Goal: Task Accomplishment & Management: Use online tool/utility

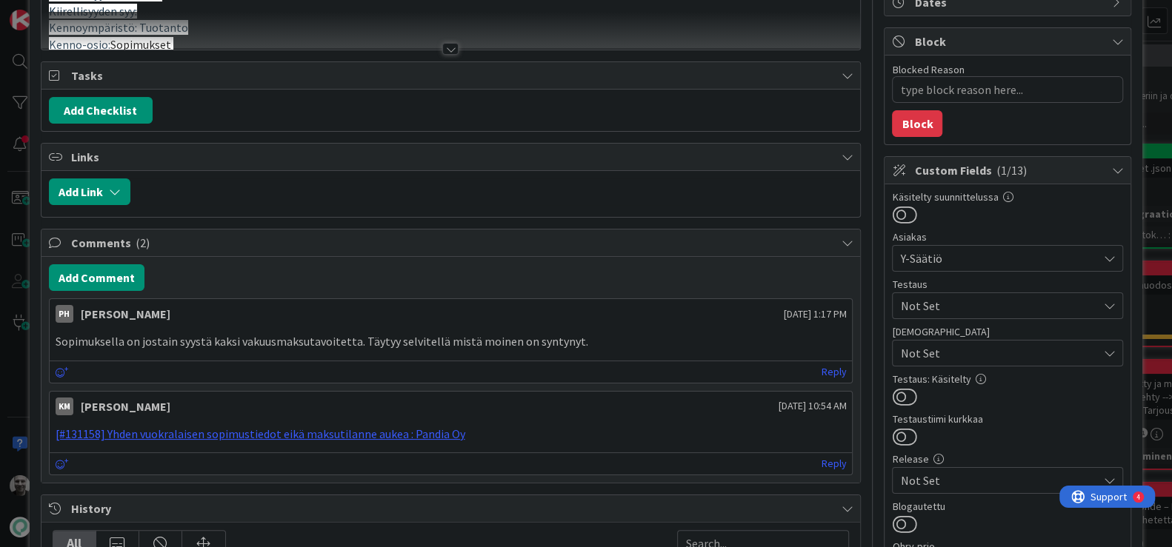
scroll to position [159, 0]
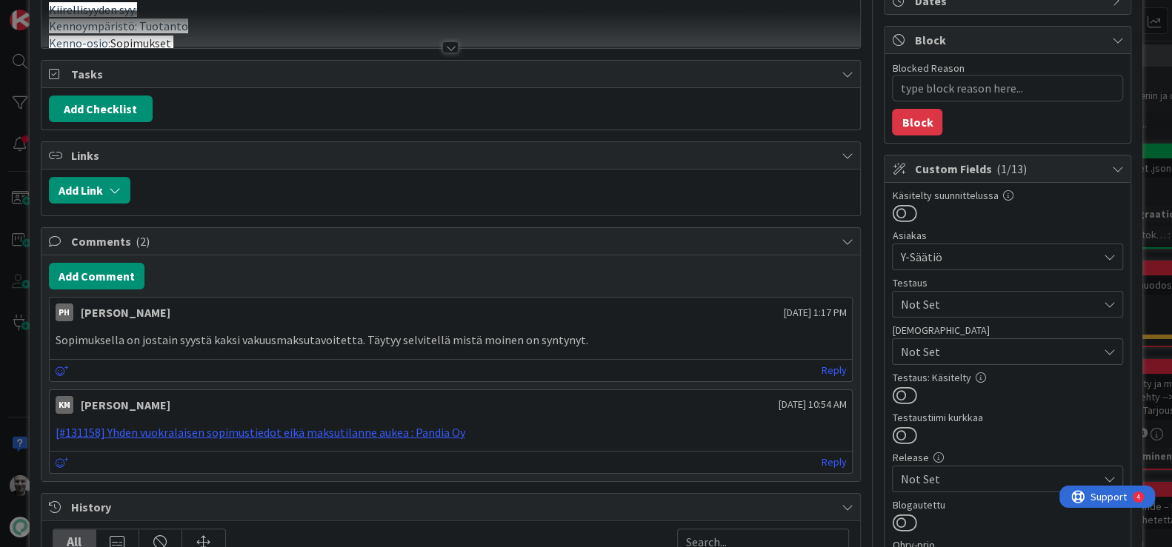
type textarea "x"
click at [477, 335] on p "Sopimuksella on jostain syystä kaksi vakuusmaksutavoitetta. Täytyy selvitellä m…" at bounding box center [451, 340] width 791 height 17
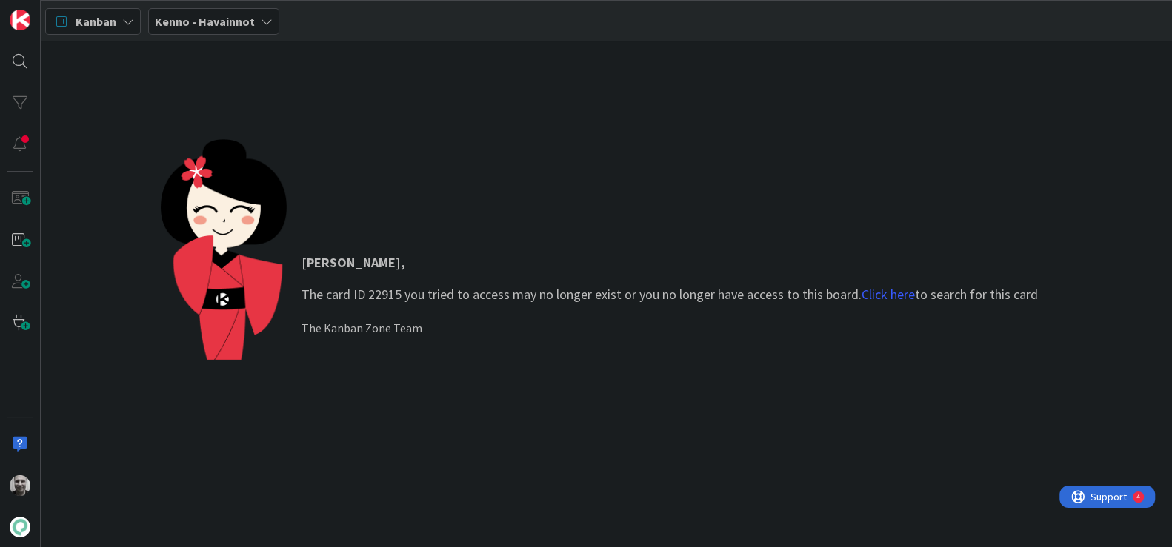
click at [473, 295] on p "[PERSON_NAME] , The card ID 22915 you tried to access may no longer exist or yo…" at bounding box center [669, 279] width 736 height 52
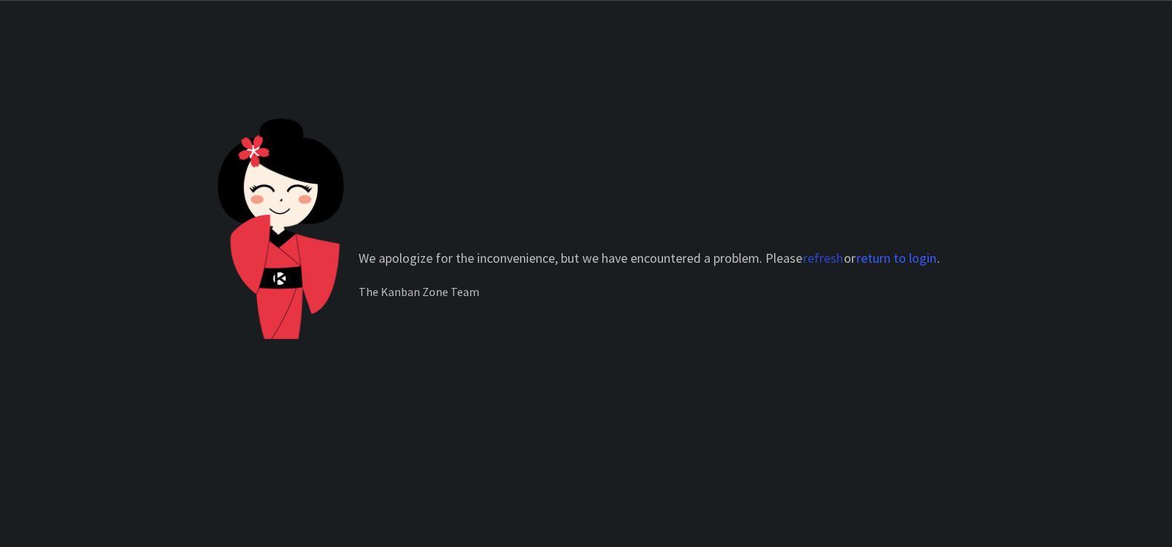
click at [817, 257] on button "refresh" at bounding box center [822, 258] width 41 height 15
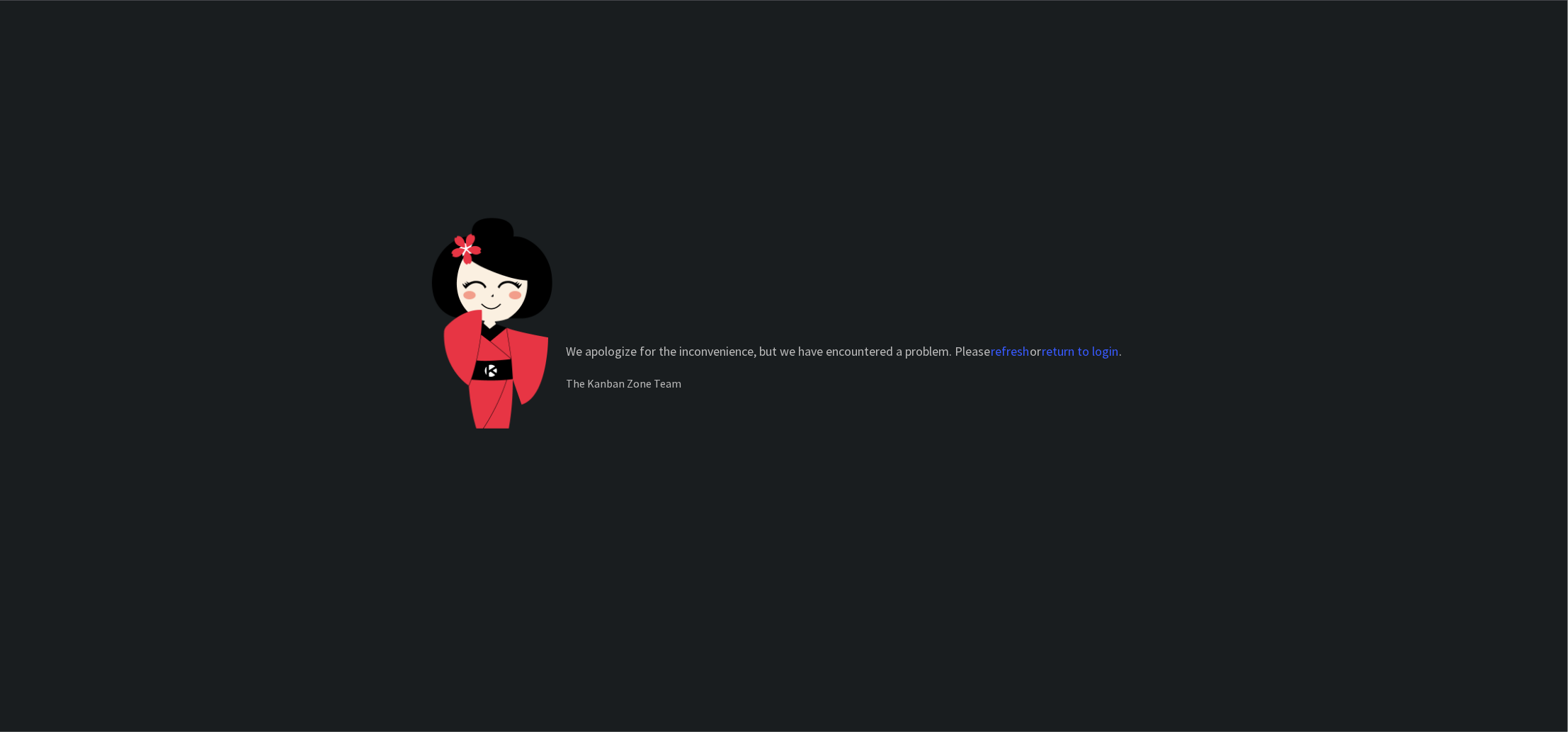
click at [259, 149] on div "We apologize for the inconvenience, but we have encountered a problem. Please r…" at bounding box center [784, 366] width 1568 height 732
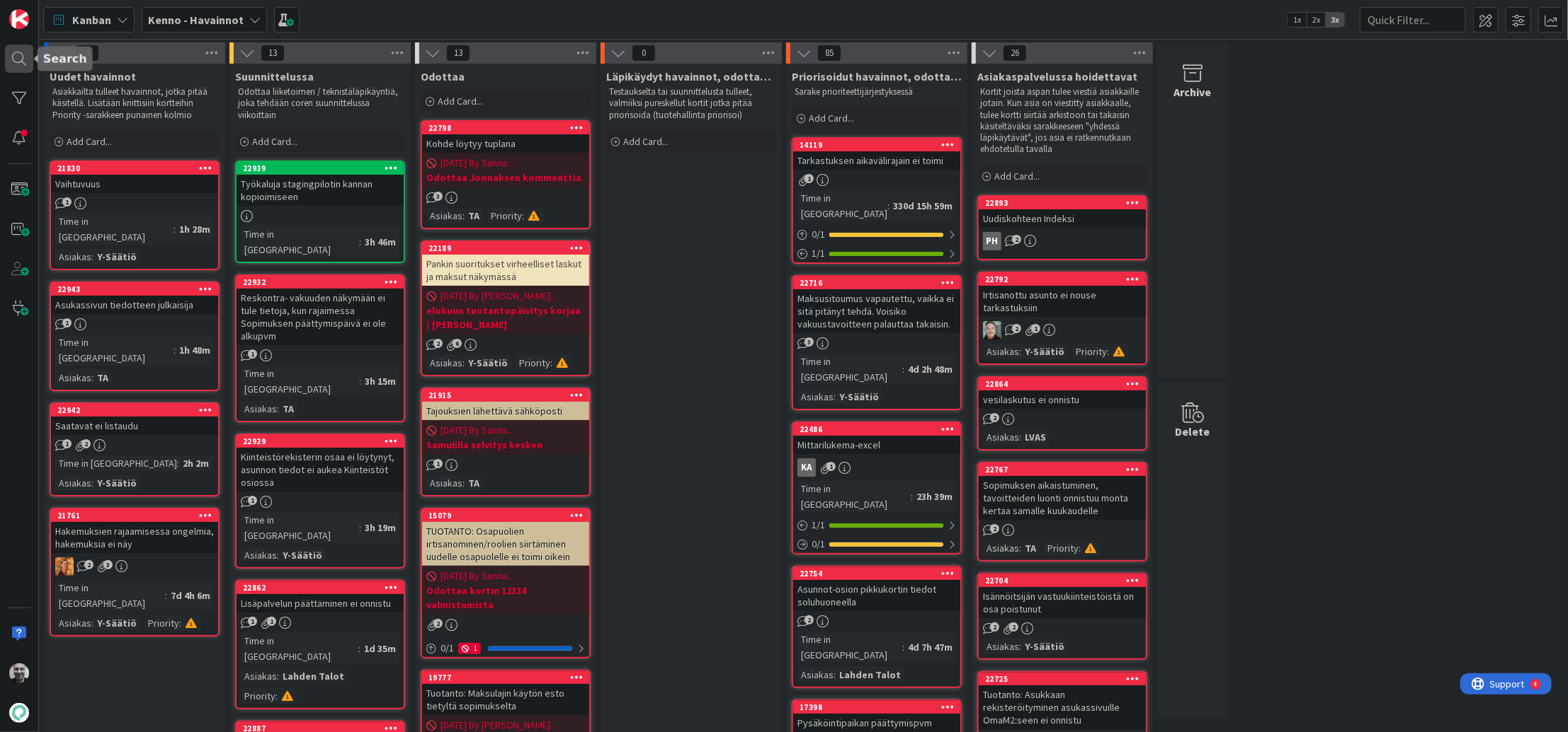
click at [19, 59] on div at bounding box center [19, 59] width 29 height 29
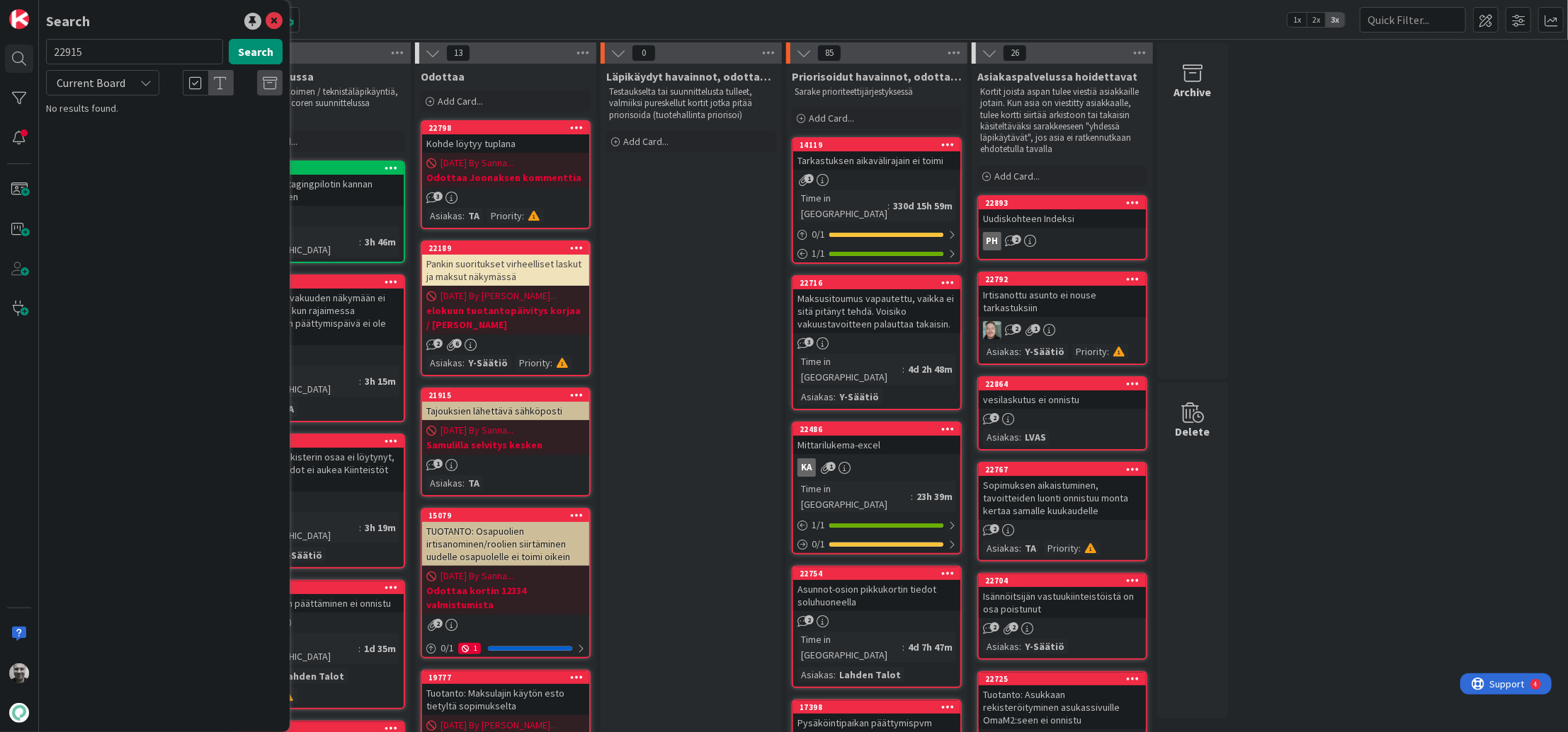
type input "22915"
click at [125, 82] on span "Current Board" at bounding box center [90, 82] width 74 height 20
click at [98, 138] on span "All Boards" at bounding box center [127, 141] width 147 height 21
click at [138, 117] on div "Kenno - Kehitys › In Progress (core) 22915 virhe laskuaineiston luonnissa" at bounding box center [174, 118] width 217 height 28
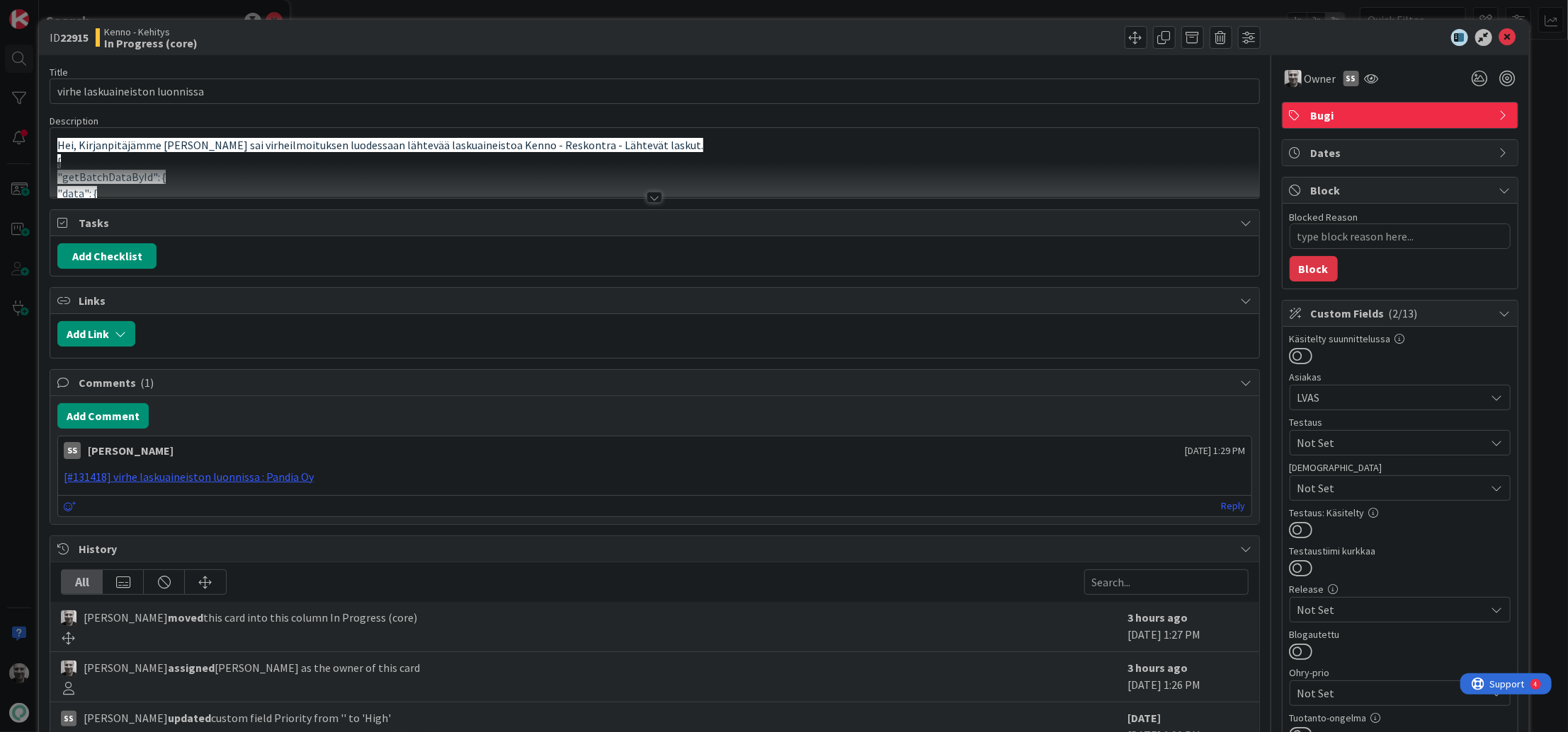
type textarea "x"
click at [654, 195] on div at bounding box center [654, 198] width 15 height 11
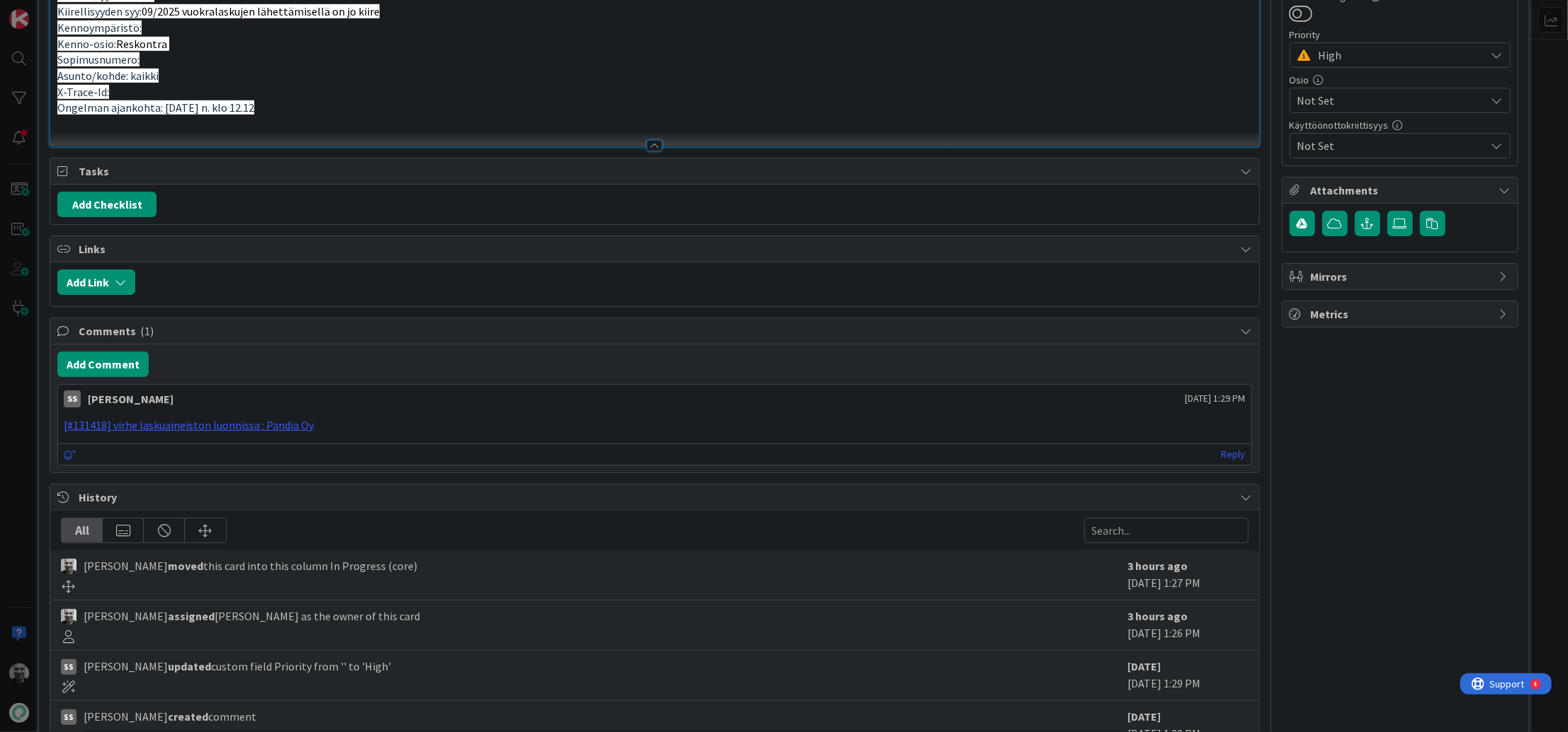
scroll to position [577, 0]
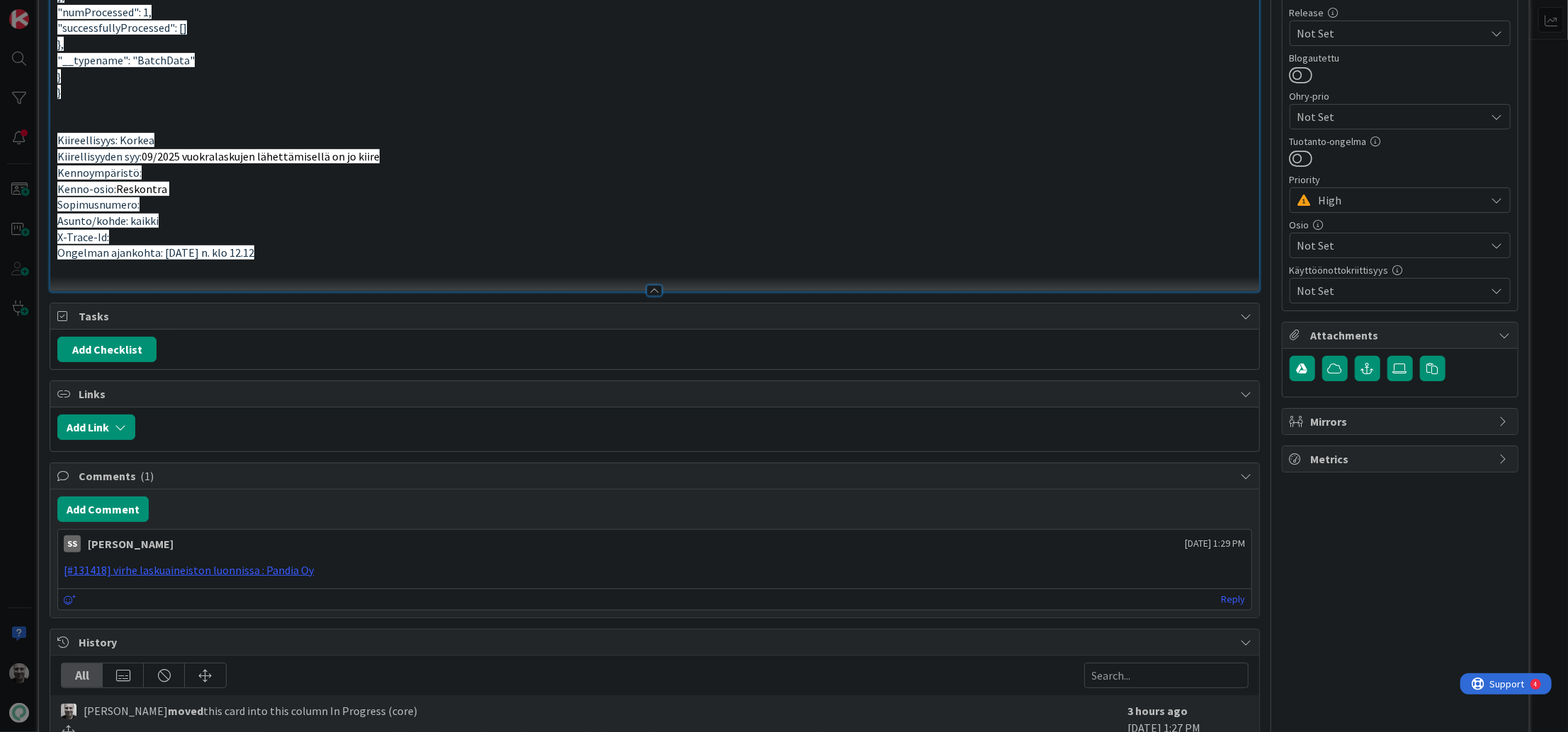
click at [520, 261] on p at bounding box center [654, 269] width 1194 height 16
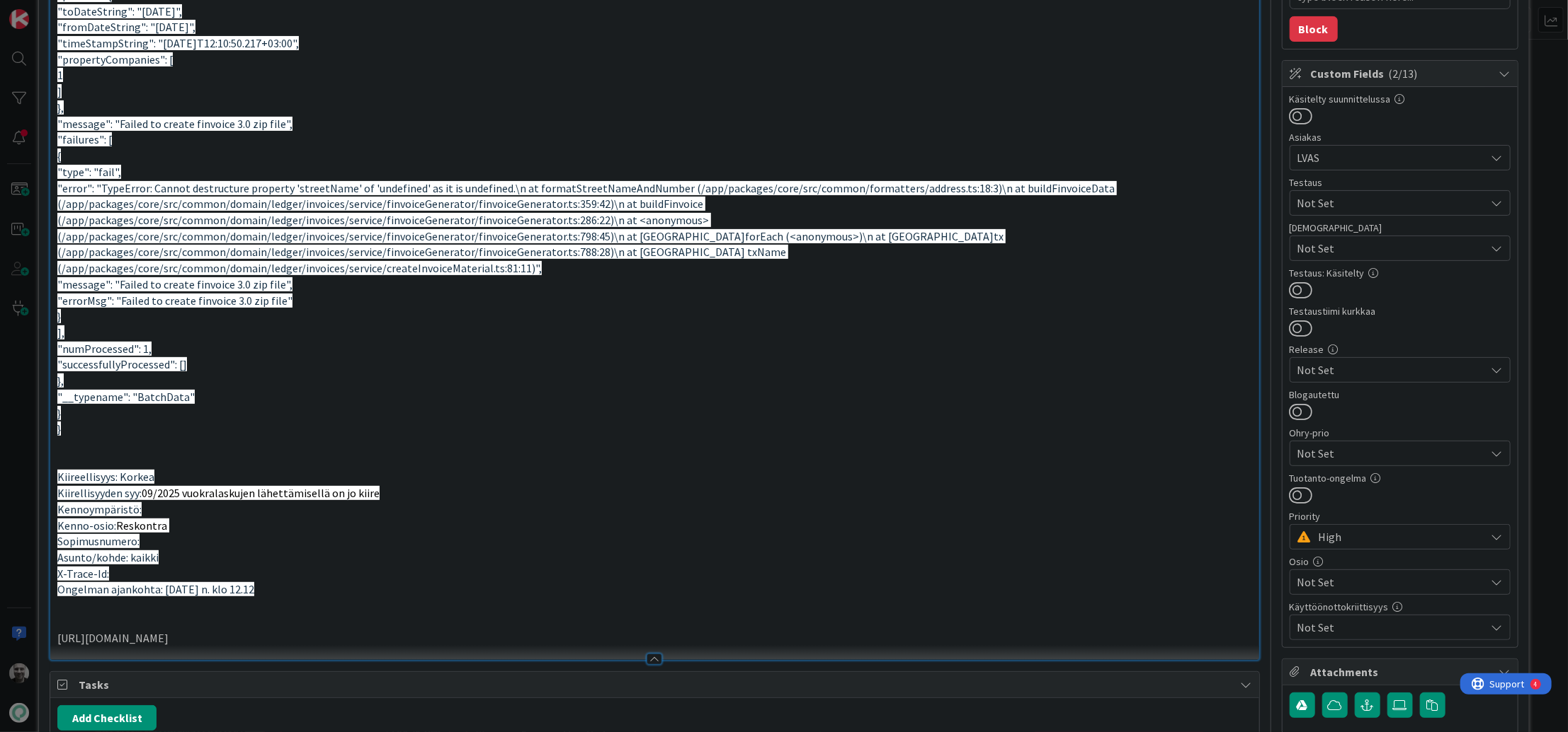
scroll to position [0, 0]
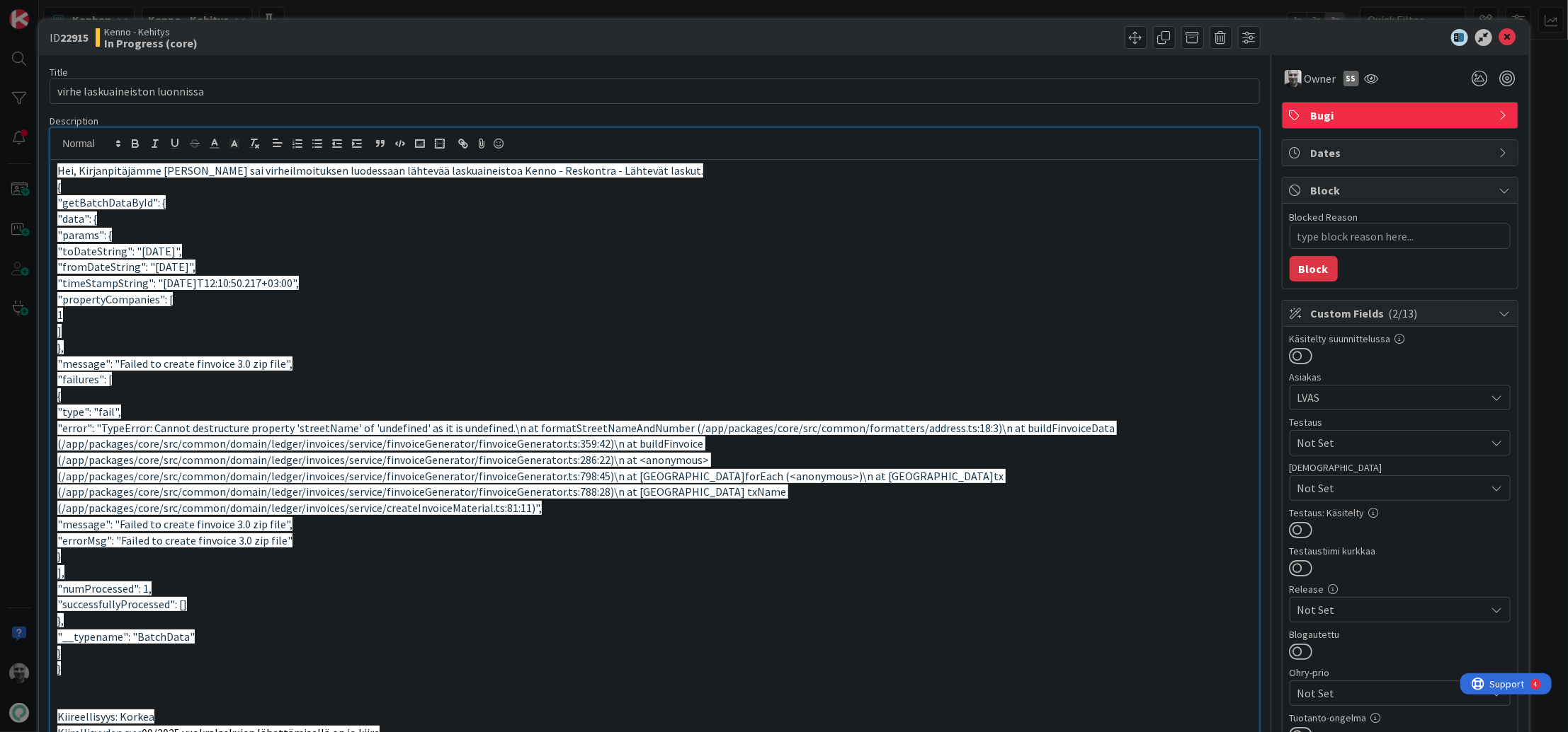
click at [1137, 38] on span at bounding box center [1136, 37] width 23 height 23
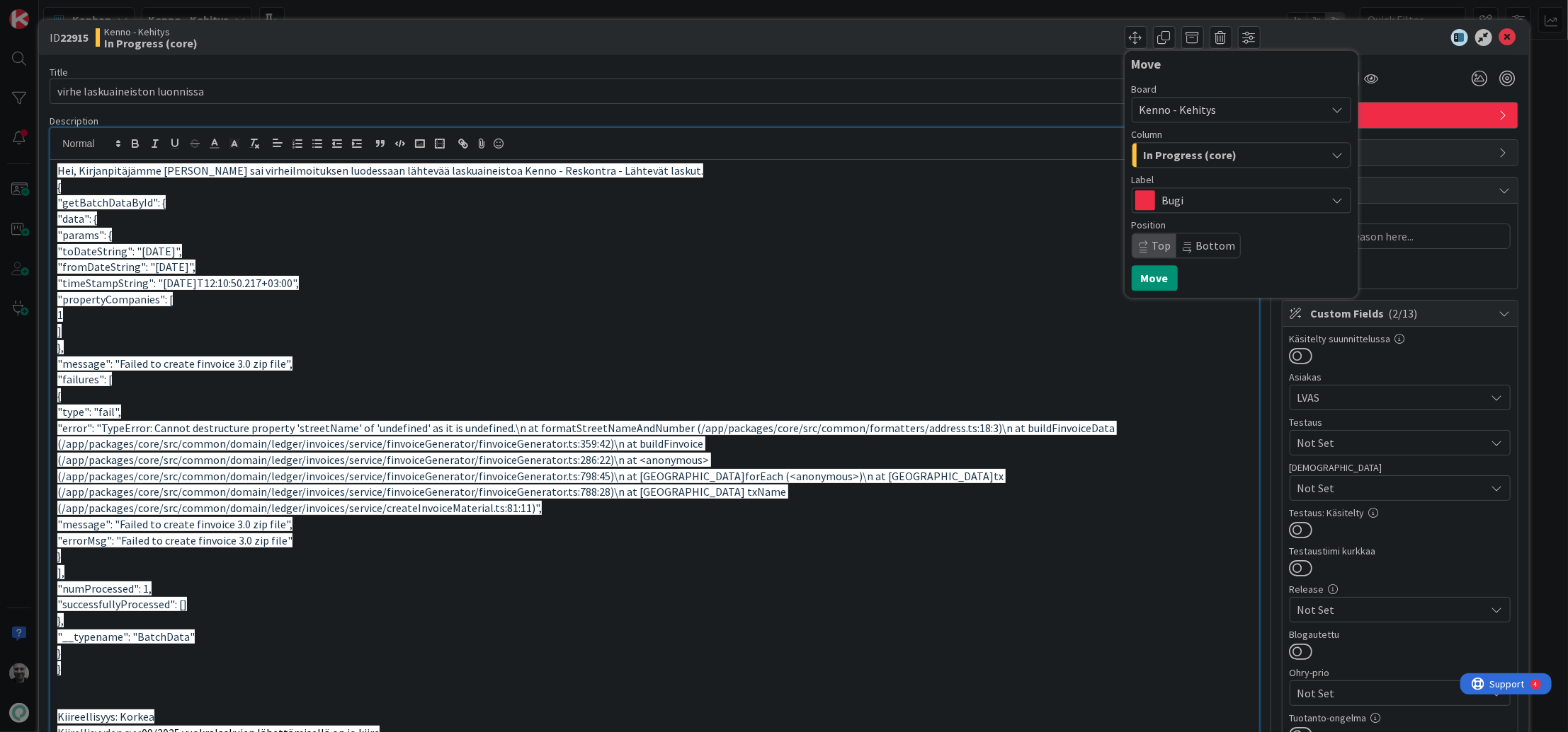
click at [1198, 159] on span "In Progress (core)" at bounding box center [1190, 155] width 94 height 18
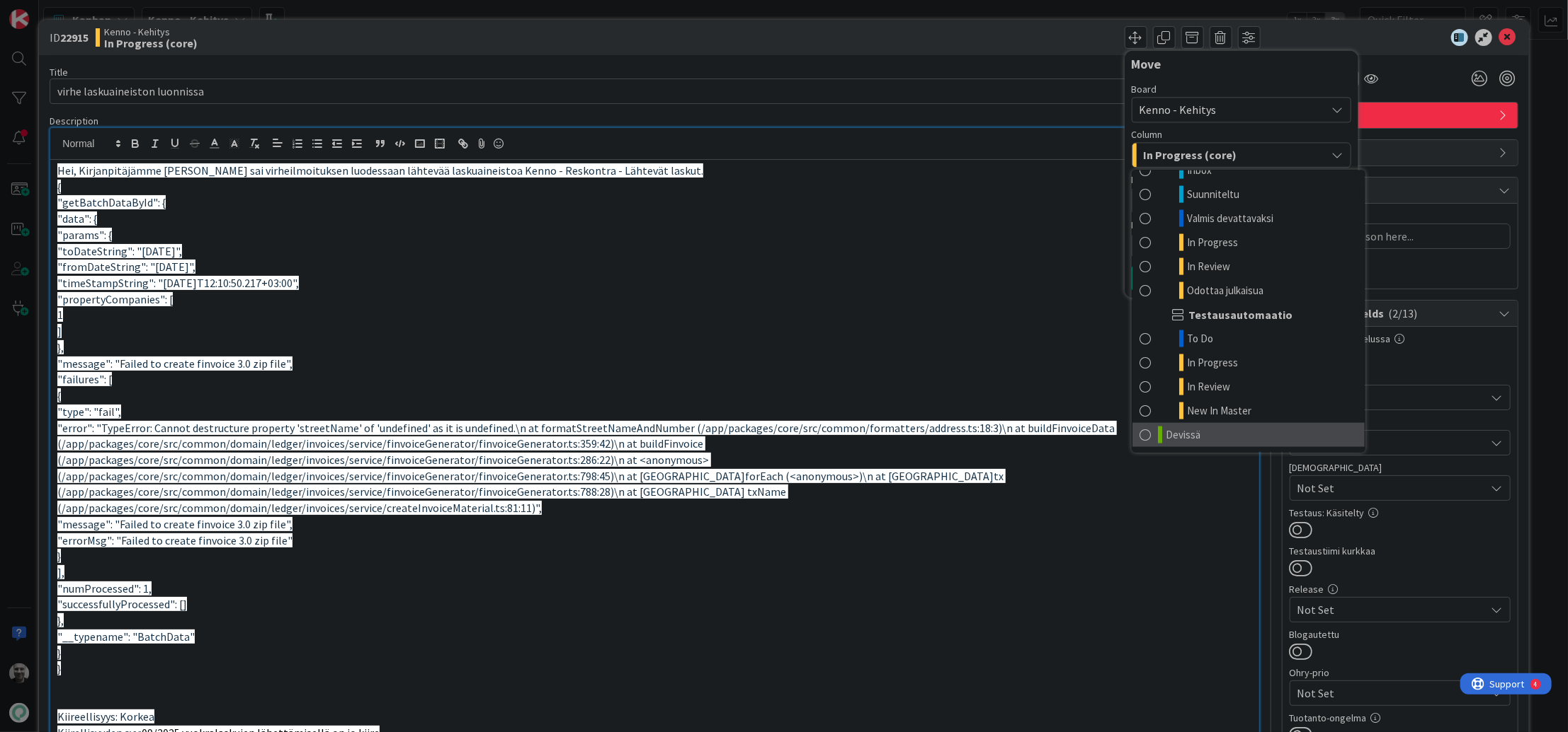
click at [1185, 435] on span "Devissä" at bounding box center [1183, 436] width 34 height 17
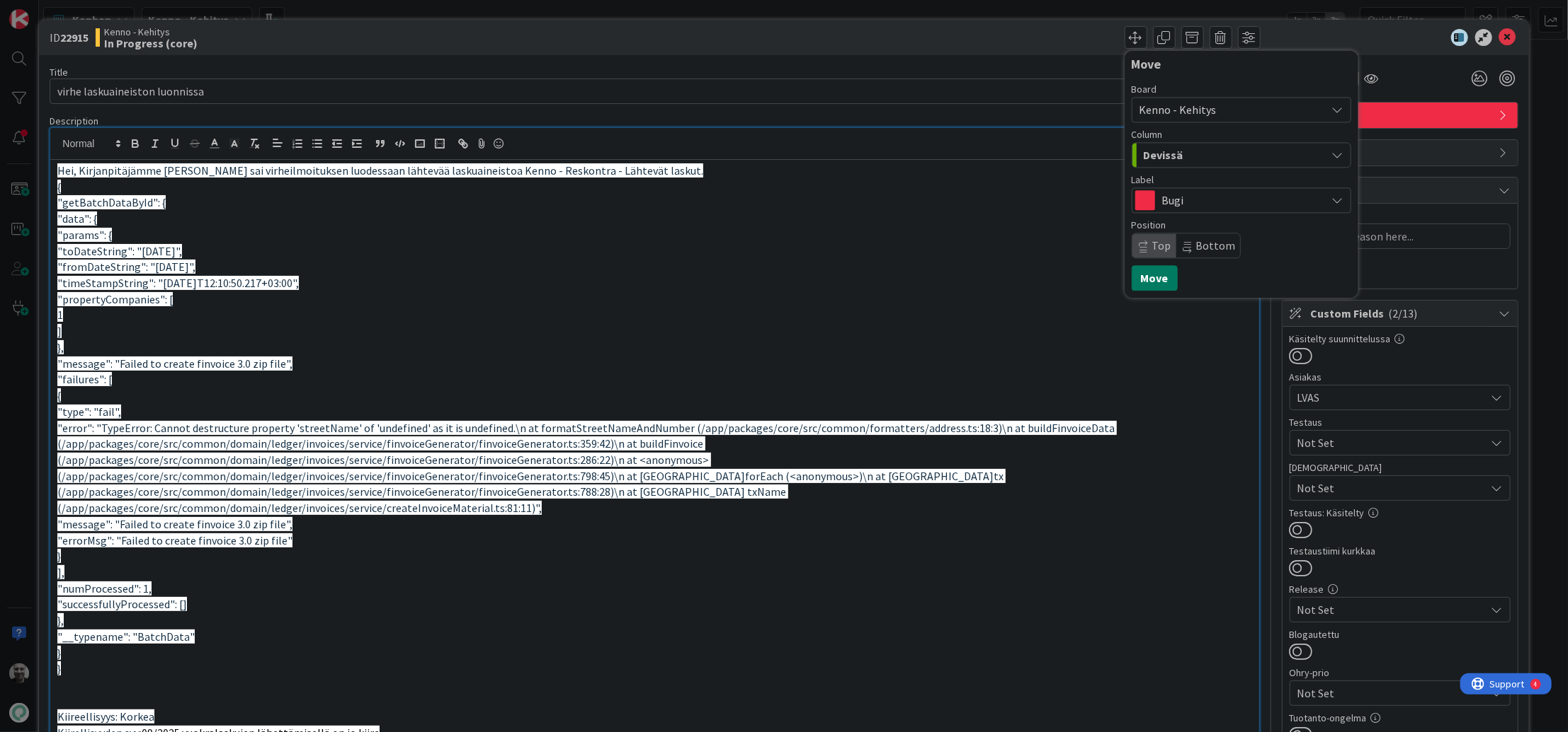
click at [1161, 276] on button "Move" at bounding box center [1154, 278] width 46 height 26
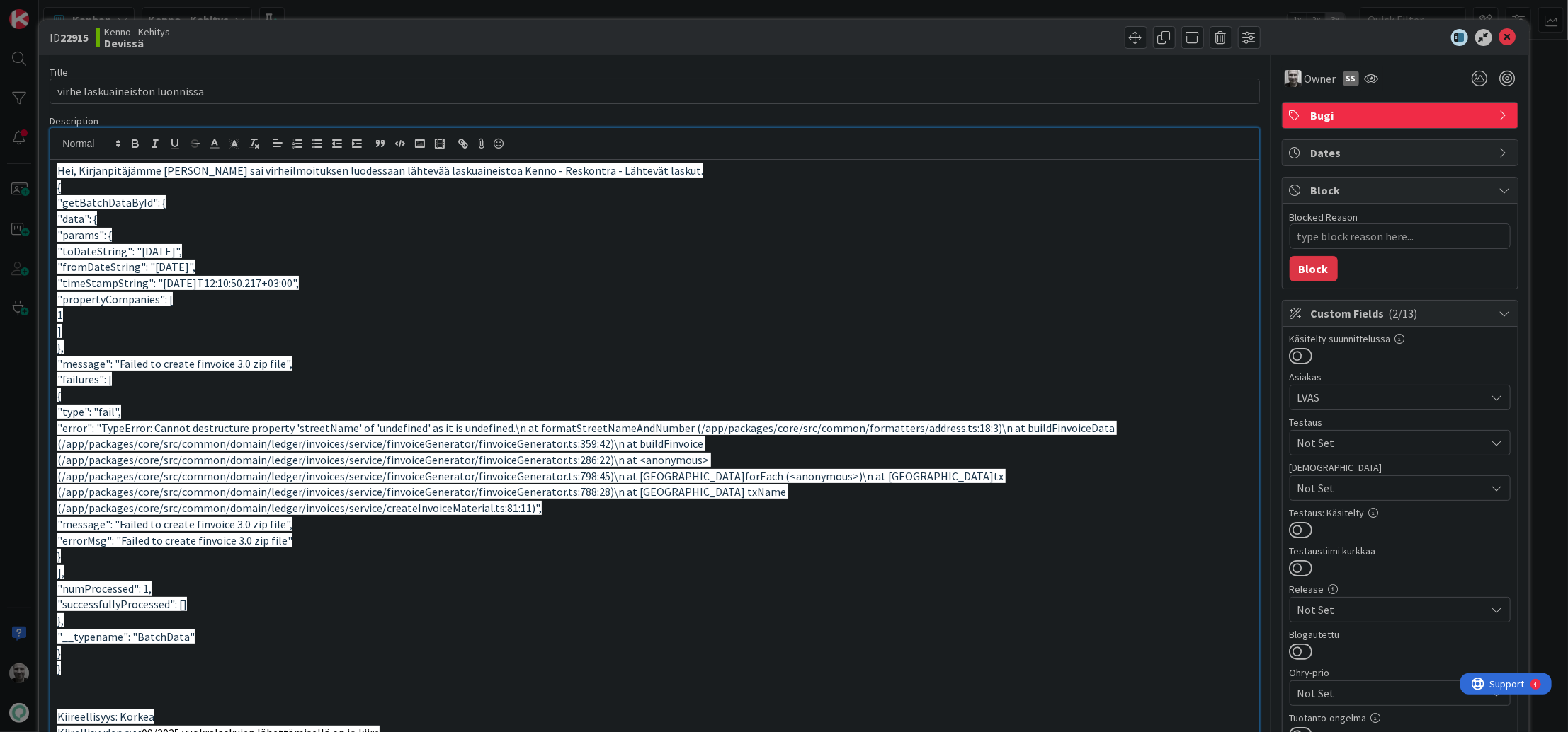
type textarea "x"
